Goal: Navigation & Orientation: Find specific page/section

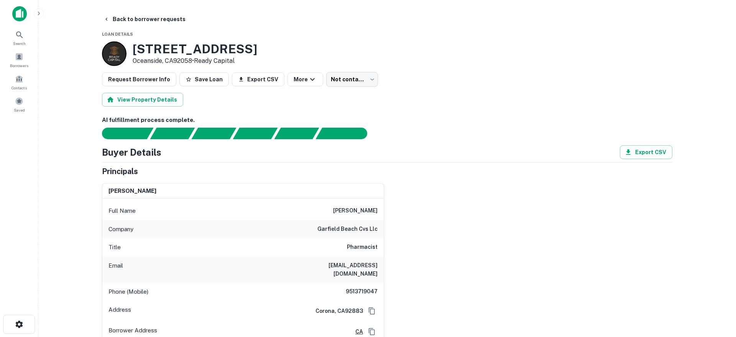
click at [541, 57] on div "1401 Mission Ave Oceanside, CA92058 • Ready Capital" at bounding box center [387, 53] width 571 height 25
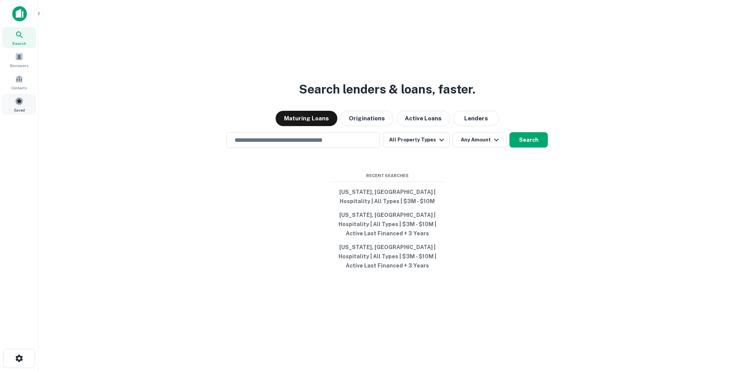
click at [13, 102] on div "Saved" at bounding box center [19, 104] width 34 height 21
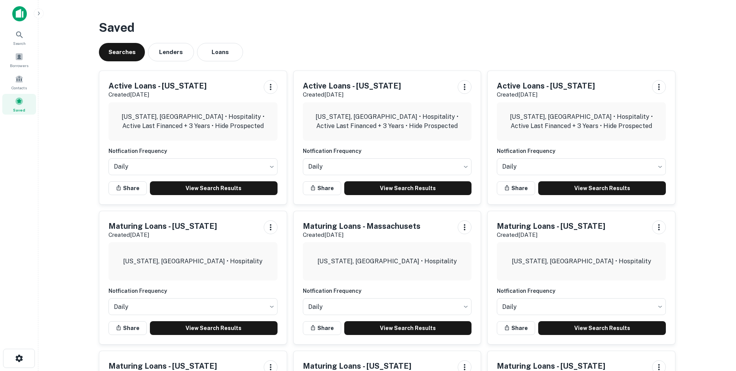
click at [398, 30] on h3 "Saved" at bounding box center [387, 27] width 577 height 18
